Goal: Information Seeking & Learning: Learn about a topic

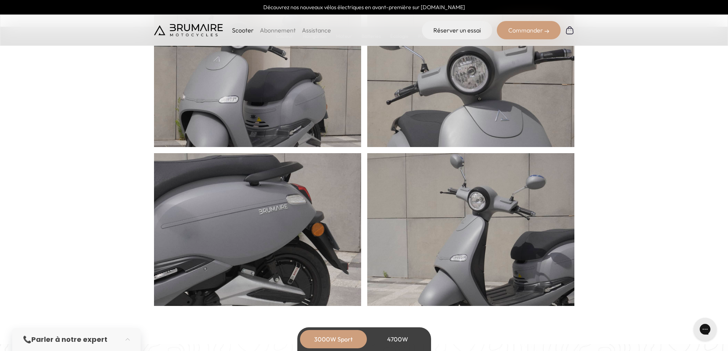
scroll to position [382, 0]
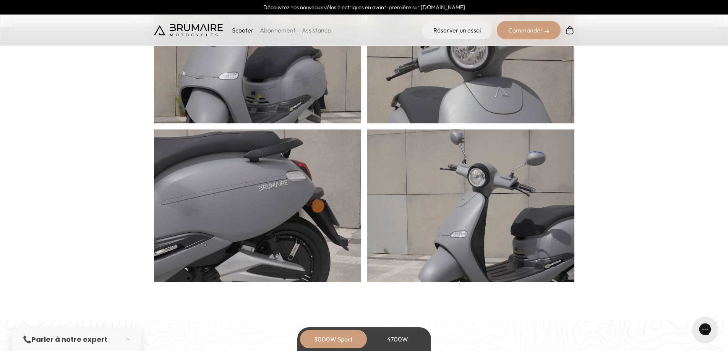
click at [699, 332] on div "Gorgias live chat" at bounding box center [705, 329] width 17 height 17
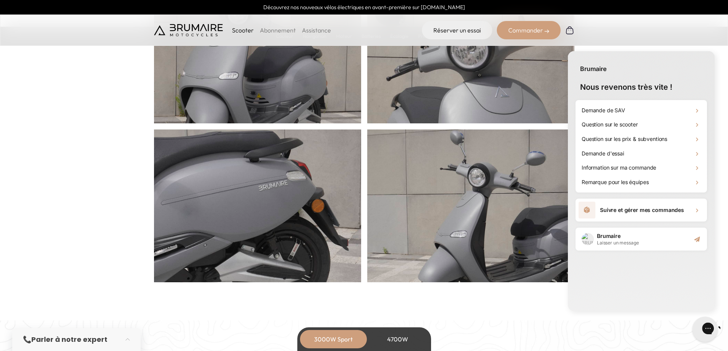
scroll to position [0, 0]
click at [685, 245] on div "Brumaire Laisser un message" at bounding box center [642, 239] width 132 height 23
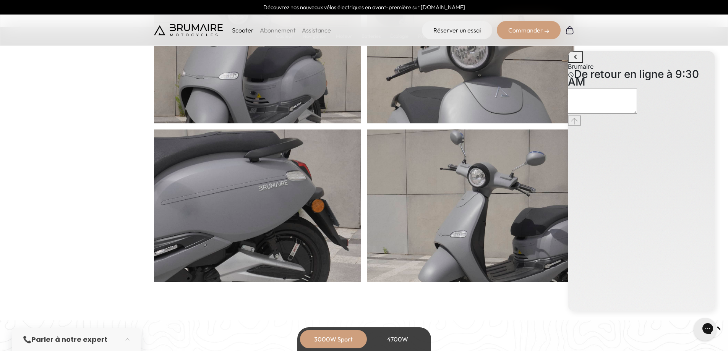
click at [637, 114] on textarea "live chat message input" at bounding box center [602, 101] width 69 height 25
type textarea "****"
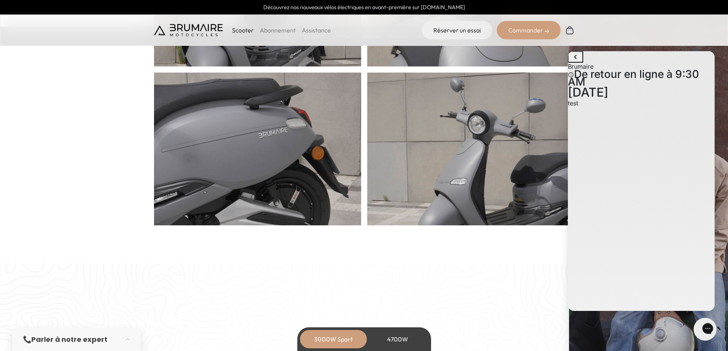
scroll to position [421, 0]
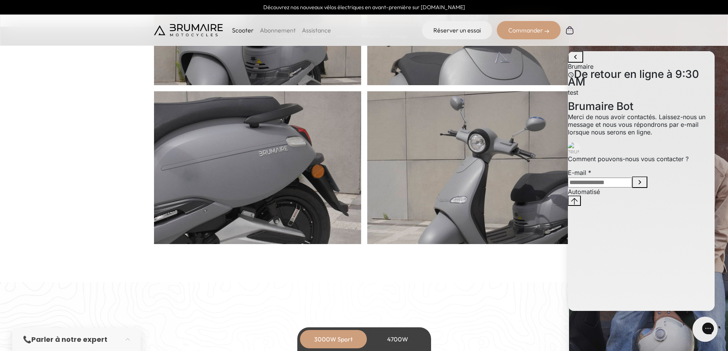
click at [728, 327] on div "Gorgias live chat" at bounding box center [735, 329] width 8 height 11
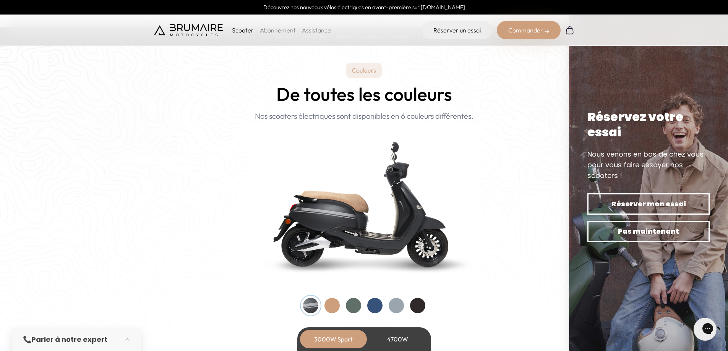
scroll to position [727, 0]
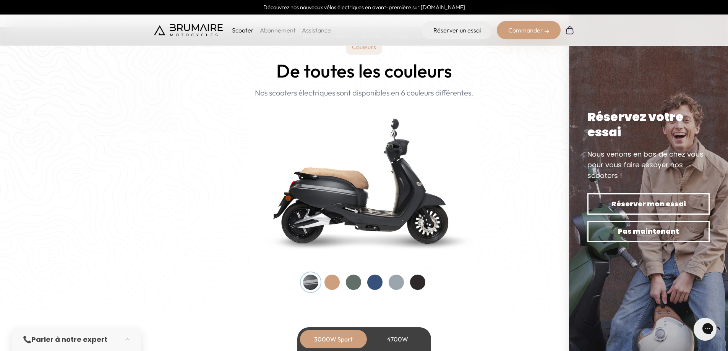
click at [312, 31] on link "Assistance" at bounding box center [316, 30] width 29 height 8
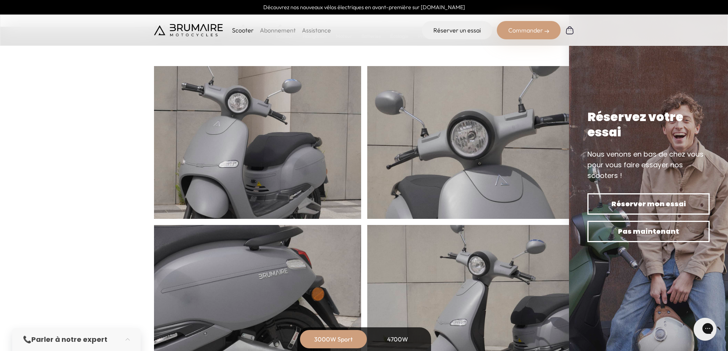
scroll to position [229, 0]
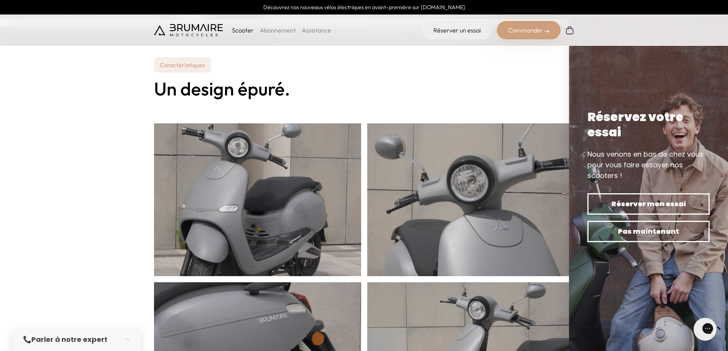
click at [185, 24] on img at bounding box center [188, 30] width 69 height 12
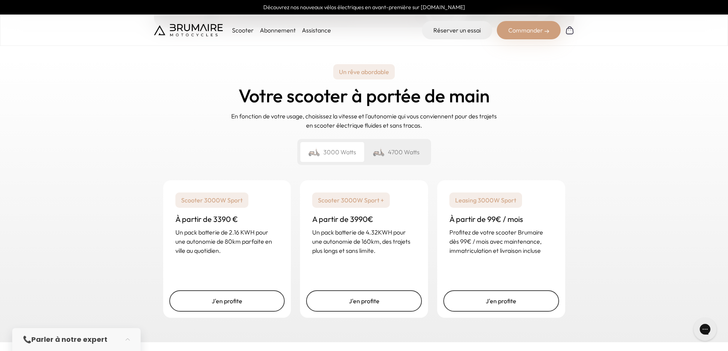
scroll to position [1071, 0]
click at [382, 153] on img at bounding box center [379, 153] width 12 height 11
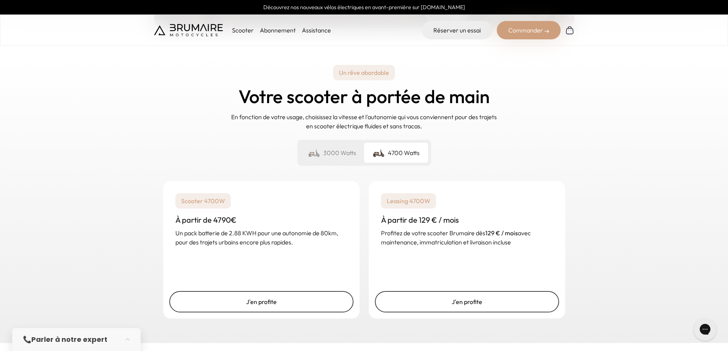
click at [332, 156] on div "3000 Watts" at bounding box center [333, 153] width 64 height 20
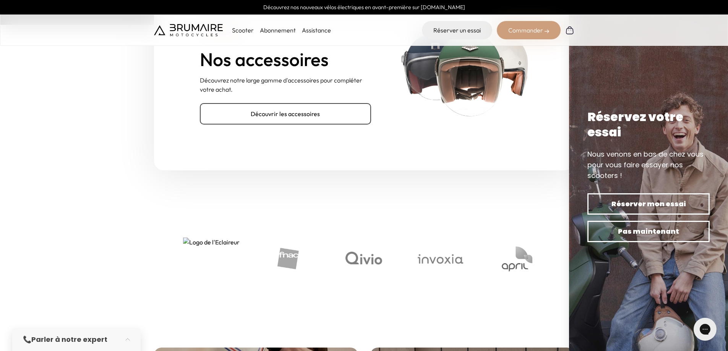
scroll to position [2486, 0]
